Goal: Information Seeking & Learning: Learn about a topic

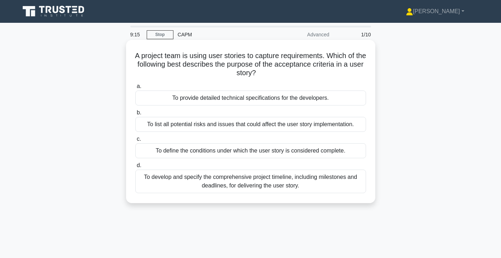
click at [293, 153] on div "To define the conditions under which the user story is considered complete." at bounding box center [250, 150] width 231 height 15
click at [135, 141] on input "c. To define the conditions under which the user story is considered complete." at bounding box center [135, 139] width 0 height 5
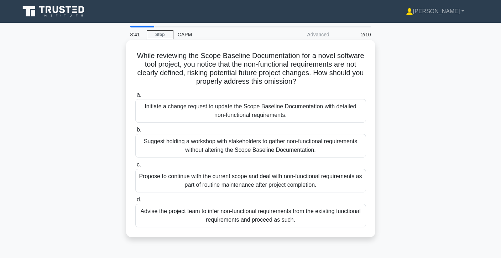
click at [347, 113] on div "Initiate a change request to update the Scope Baseline Documentation with detai…" at bounding box center [250, 110] width 231 height 23
click at [135, 97] on input "a. Initiate a change request to update the Scope Baseline Documentation with de…" at bounding box center [135, 95] width 0 height 5
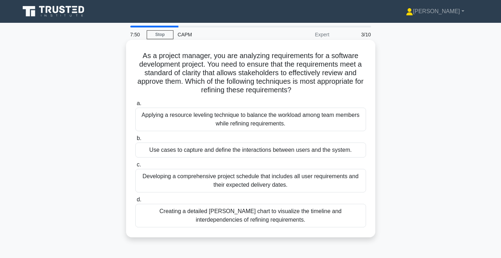
click at [271, 214] on div "Creating a detailed Gantt chart to visualize the timeline and interdependencies…" at bounding box center [250, 215] width 231 height 23
click at [135, 202] on input "d. Creating a detailed Gantt chart to visualize the timeline and interdependenc…" at bounding box center [135, 199] width 0 height 5
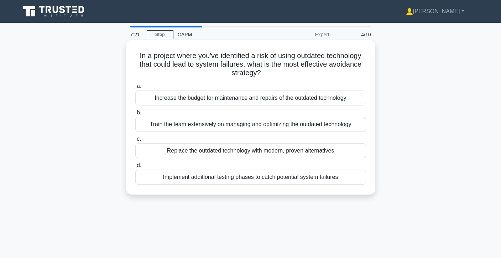
click at [302, 177] on div "Implement additional testing phases to catch potential system failures" at bounding box center [250, 176] width 231 height 15
click at [135, 168] on input "d. Implement additional testing phases to catch potential system failures" at bounding box center [135, 165] width 0 height 5
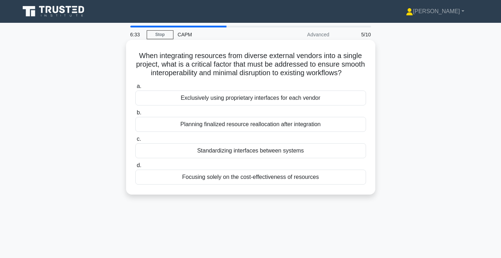
click at [312, 128] on div "Planning finalized resource reallocation after integration" at bounding box center [250, 124] width 231 height 15
click at [135, 115] on input "b. Planning finalized resource reallocation after integration" at bounding box center [135, 112] width 0 height 5
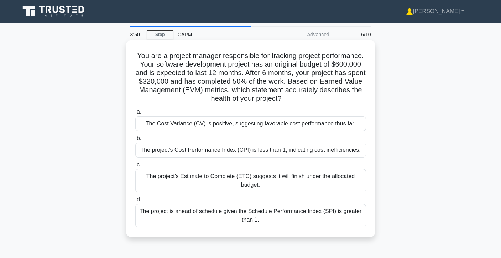
click at [282, 126] on div "The Cost Variance (CV) is positive, suggesting favorable cost performance thus …" at bounding box center [250, 123] width 231 height 15
click at [135, 114] on input "a. The Cost Variance (CV) is positive, suggesting favorable cost performance th…" at bounding box center [135, 112] width 0 height 5
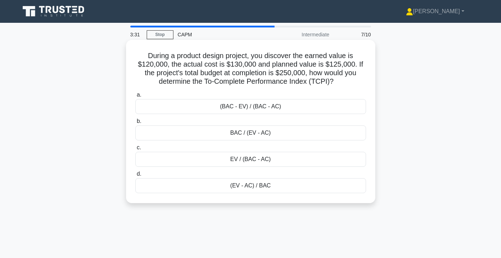
click at [352, 107] on div "(BAC - EV) / (BAC - AC)" at bounding box center [250, 106] width 231 height 15
click at [135, 97] on input "a. (BAC - EV) / (BAC - AC)" at bounding box center [135, 95] width 0 height 5
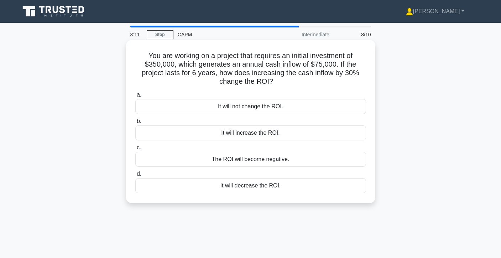
click at [328, 132] on div "It will increase the ROI." at bounding box center [250, 132] width 231 height 15
click at [135, 123] on input "b. It will increase the ROI." at bounding box center [135, 121] width 0 height 5
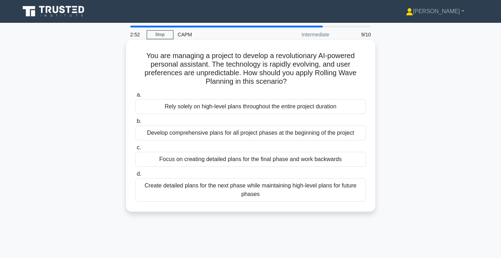
click at [298, 189] on div "Create detailed plans for the next phase while maintaining high-level plans for…" at bounding box center [250, 189] width 231 height 23
click at [135, 176] on input "d. Create detailed plans for the next phase while maintaining high-level plans …" at bounding box center [135, 173] width 0 height 5
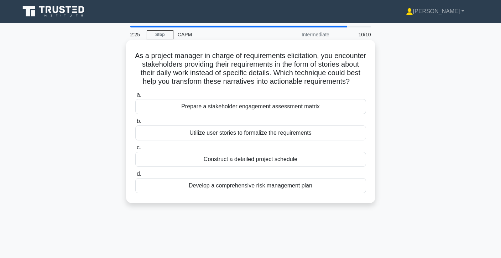
click at [323, 111] on div "Prepare a stakeholder engagement assessment matrix" at bounding box center [250, 106] width 231 height 15
click at [135, 97] on input "a. Prepare a stakeholder engagement assessment matrix" at bounding box center [135, 95] width 0 height 5
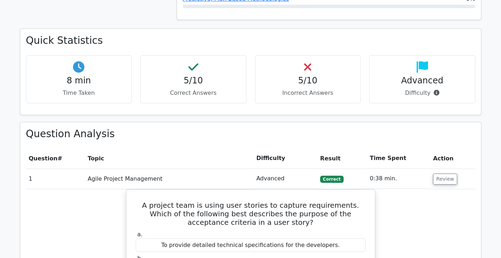
scroll to position [282, 0]
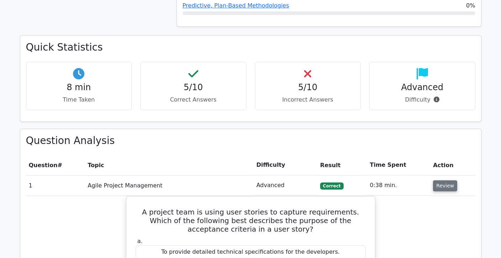
click at [442, 188] on button "Review" at bounding box center [445, 185] width 24 height 11
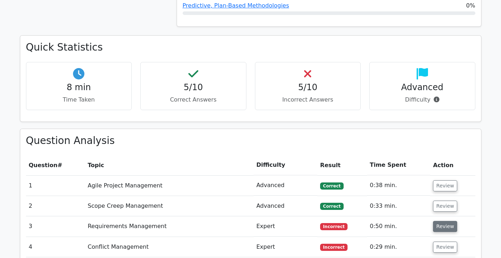
click at [435, 223] on button "Review" at bounding box center [445, 226] width 24 height 11
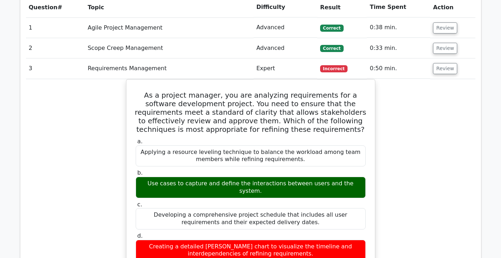
scroll to position [440, 0]
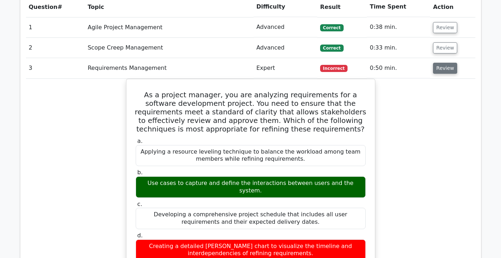
click at [450, 67] on button "Review" at bounding box center [445, 68] width 24 height 11
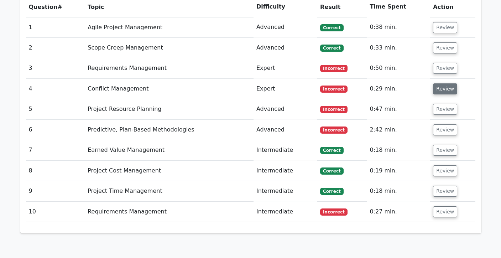
click at [445, 90] on button "Review" at bounding box center [445, 88] width 24 height 11
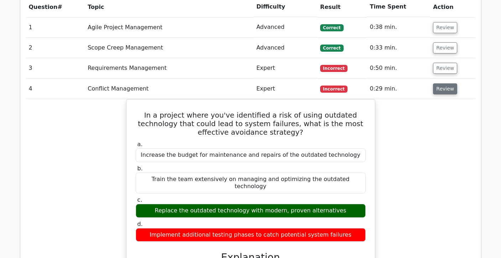
click at [445, 90] on button "Review" at bounding box center [445, 88] width 24 height 11
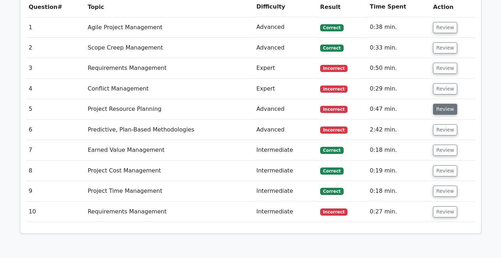
click at [441, 112] on button "Review" at bounding box center [445, 109] width 24 height 11
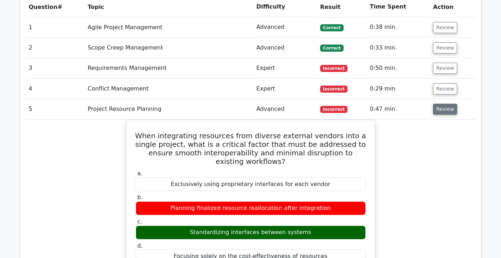
click at [441, 112] on button "Review" at bounding box center [445, 109] width 24 height 11
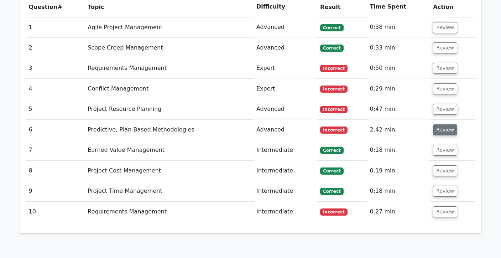
click at [437, 132] on button "Review" at bounding box center [445, 129] width 24 height 11
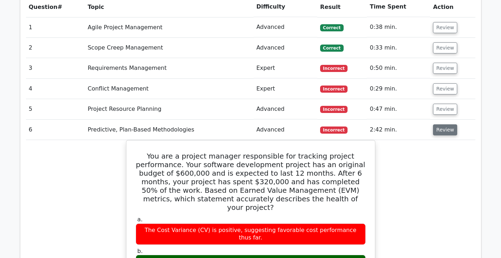
click at [437, 132] on button "Review" at bounding box center [445, 129] width 24 height 11
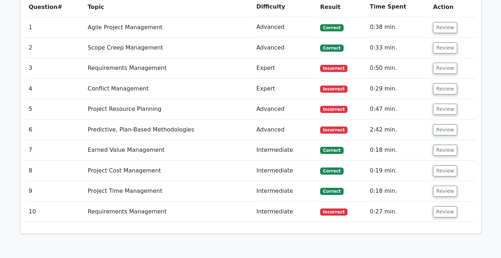
click at [436, 218] on td "Review" at bounding box center [452, 211] width 45 height 20
click at [443, 212] on button "Review" at bounding box center [445, 211] width 24 height 11
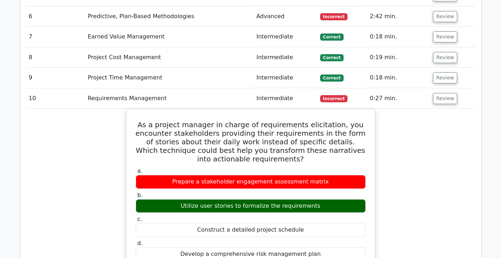
scroll to position [554, 0]
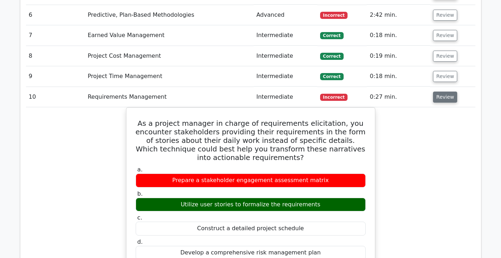
click at [446, 96] on button "Review" at bounding box center [445, 96] width 24 height 11
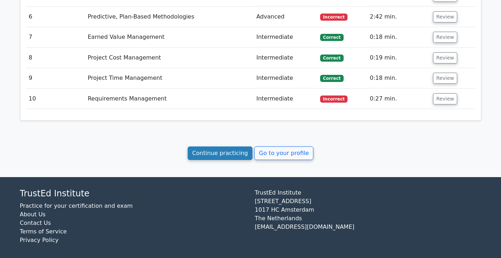
click at [239, 153] on link "Continue practicing" at bounding box center [220, 153] width 65 height 14
